Goal: Task Accomplishment & Management: Use online tool/utility

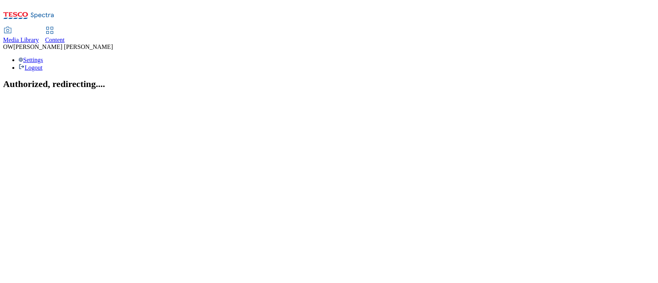
click at [65, 37] on div "Content" at bounding box center [55, 40] width 20 height 7
select select "ghs-uk"
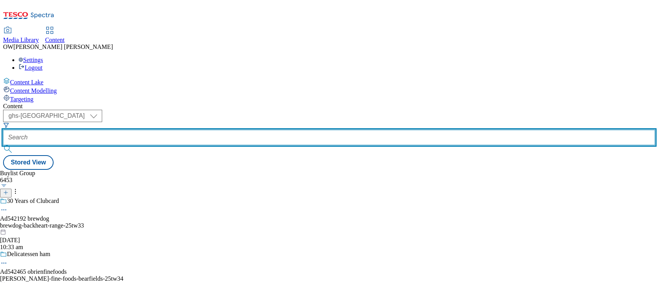
click at [175, 130] on input "text" at bounding box center [329, 137] width 652 height 15
paste input "carlsberg-poretti-25tw33"
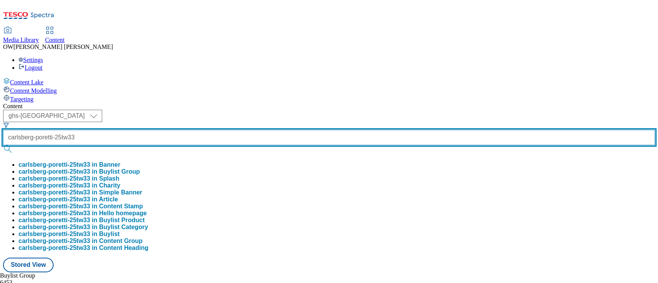
scroll to position [0, 4]
type input "carlsberg-poretti-25tw33"
click at [3, 145] on button "submit" at bounding box center [8, 149] width 11 height 8
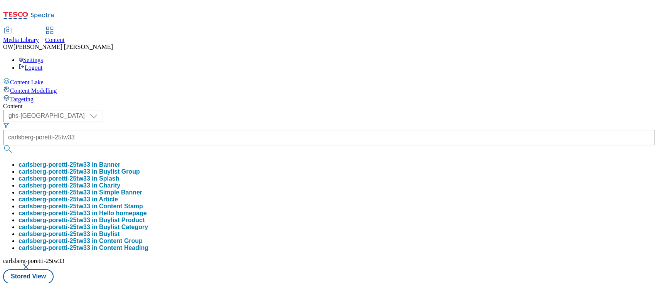
click at [355, 110] on div "( optional ) ghs-roi ghs-uk ghs-uk carlsberg-poretti-25tw33 carlsberg-poretti-2…" at bounding box center [329, 197] width 652 height 174
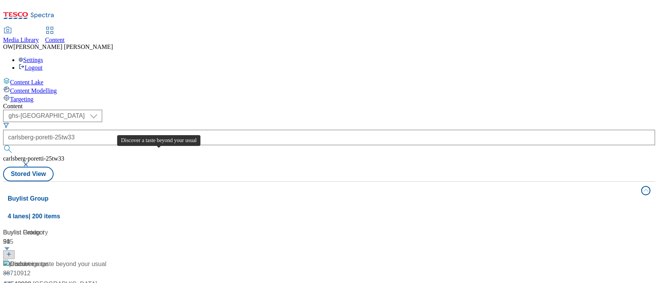
click at [106, 260] on div "Discover a taste beyond your usual" at bounding box center [58, 264] width 96 height 9
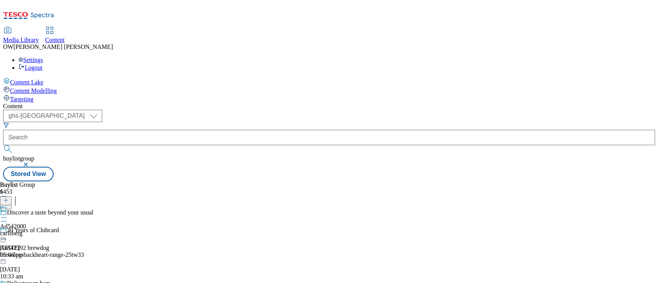
click at [26, 205] on div "Ad542000 carlsberg 6 Oct 2025 05:06 pm" at bounding box center [13, 231] width 26 height 53
click at [26, 241] on div "Ad542000" at bounding box center [13, 244] width 26 height 7
click at [31, 205] on div "Carlsberg" at bounding box center [19, 208] width 24 height 7
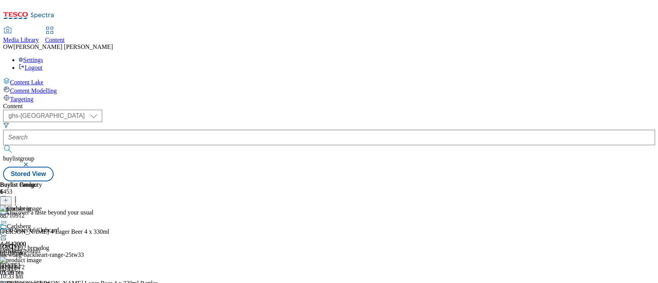
click at [26, 223] on div at bounding box center [13, 232] width 26 height 18
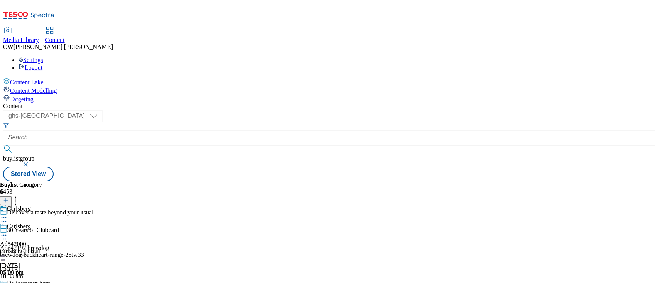
click at [8, 232] on icon at bounding box center [4, 236] width 8 height 8
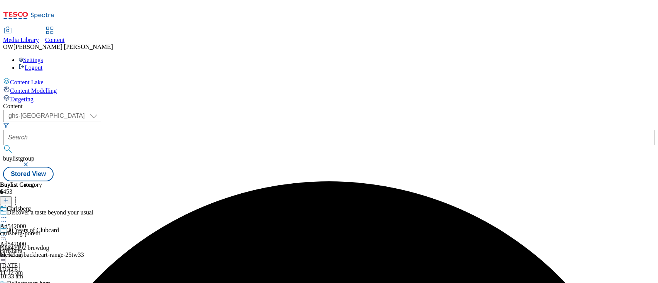
click at [8, 232] on icon at bounding box center [4, 236] width 8 height 8
click at [31, 205] on div "Carlsberg" at bounding box center [19, 208] width 24 height 7
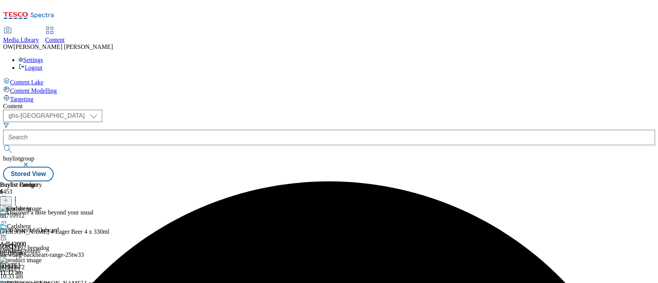
click at [8, 198] on icon at bounding box center [5, 200] width 5 height 5
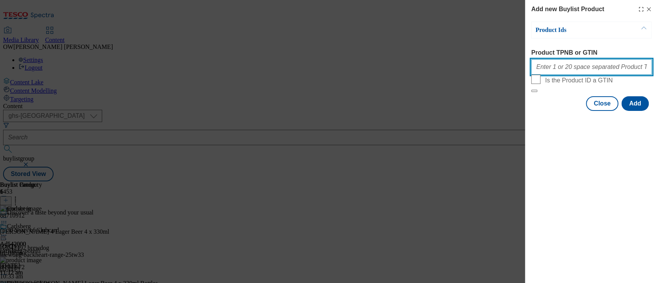
click at [562, 69] on input "Product TPNB or GTIN" at bounding box center [591, 66] width 121 height 15
paste input "096241524"
type input "096241524"
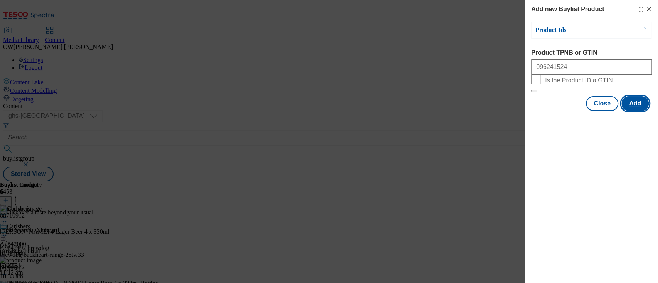
click at [637, 111] on button "Add" at bounding box center [634, 103] width 27 height 15
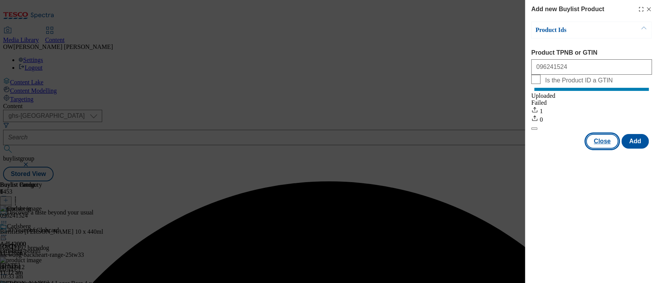
click at [605, 149] on button "Close" at bounding box center [602, 141] width 32 height 15
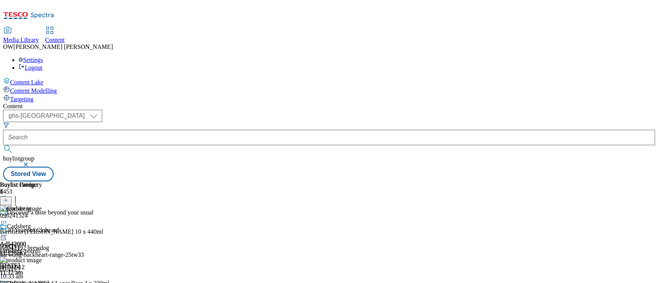
click at [8, 232] on icon at bounding box center [4, 236] width 8 height 8
click at [42, 283] on span "Preview" at bounding box center [33, 287] width 18 height 6
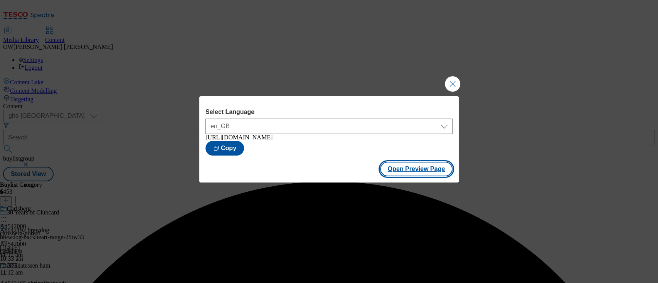
click at [411, 170] on button "Open Preview Page" at bounding box center [416, 169] width 73 height 15
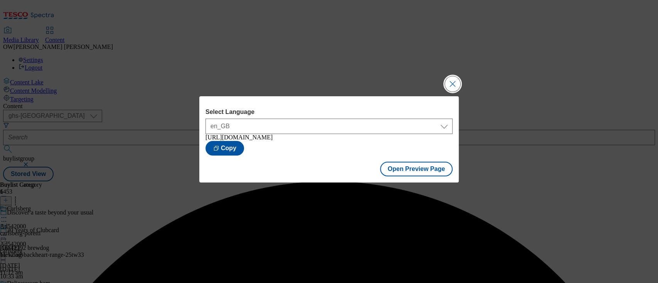
click at [448, 79] on button "Close Modal" at bounding box center [452, 83] width 15 height 15
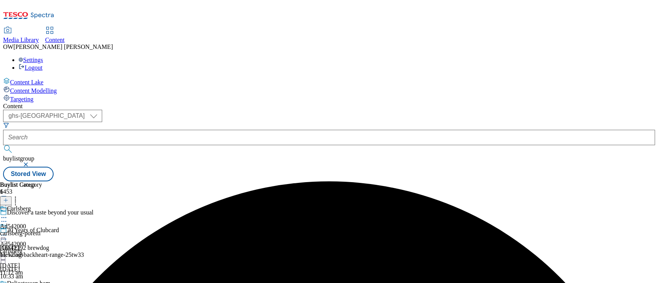
click at [8, 232] on icon at bounding box center [4, 236] width 8 height 8
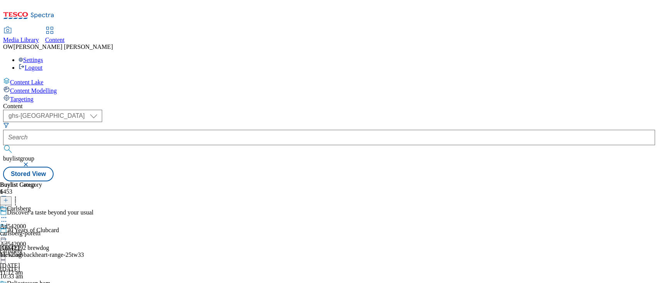
click at [8, 232] on icon at bounding box center [4, 236] width 8 height 8
